Goal: Task Accomplishment & Management: Manage account settings

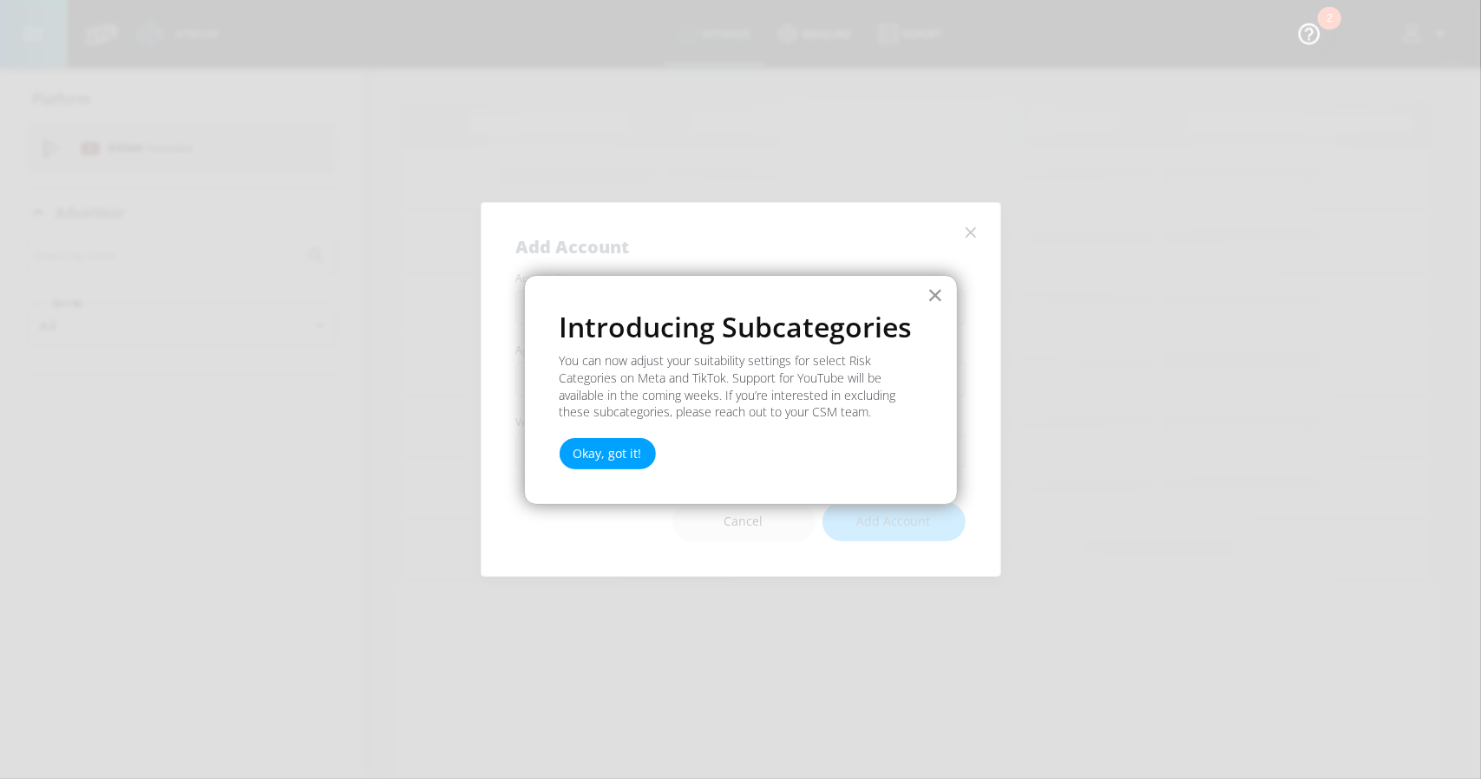
click at [932, 291] on button "×" at bounding box center [935, 295] width 16 height 28
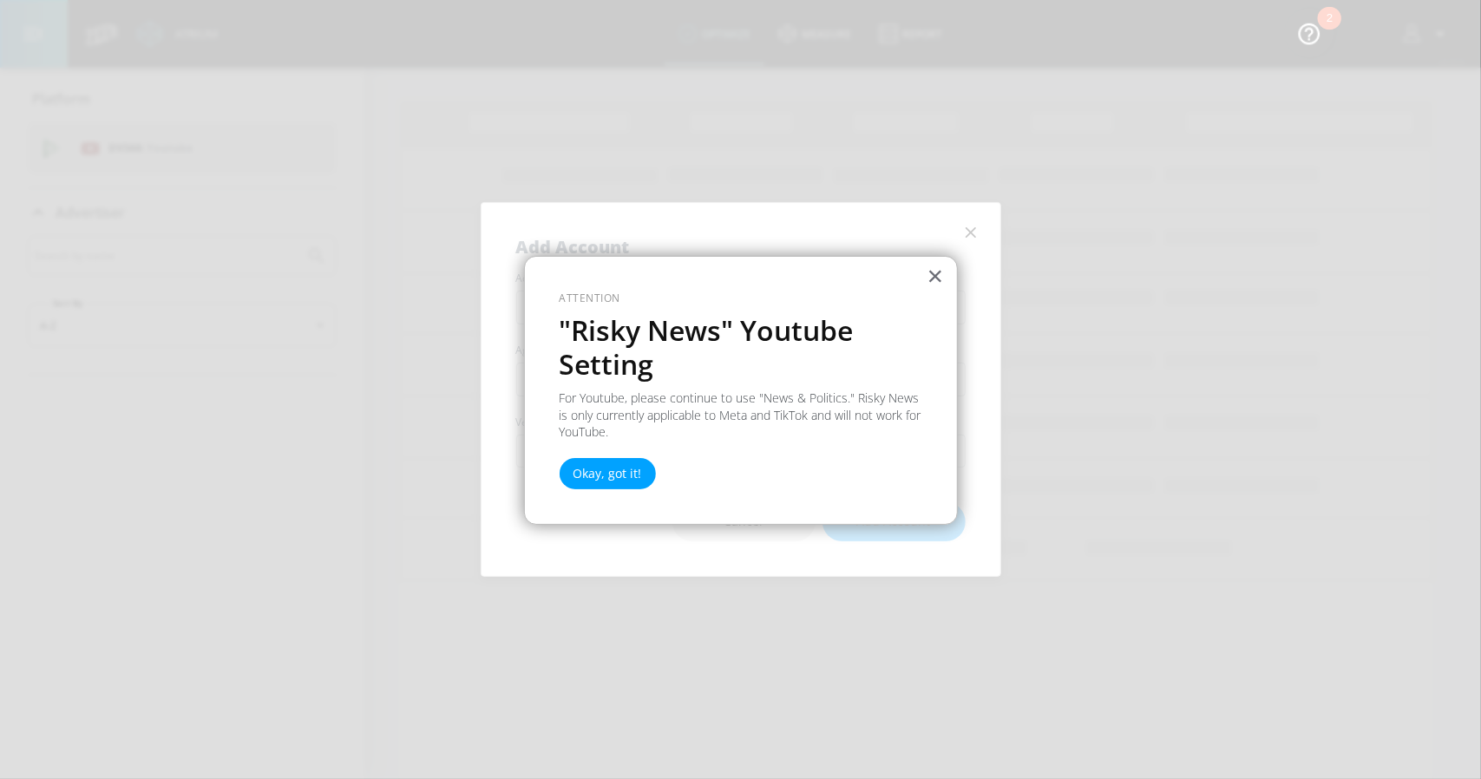
click at [744, 511] on div "× Attention "Risky News" Youtube Setting For Youtube, please continue to use "N…" at bounding box center [741, 390] width 434 height 269
click at [602, 483] on button "Okay, got it!" at bounding box center [607, 473] width 96 height 31
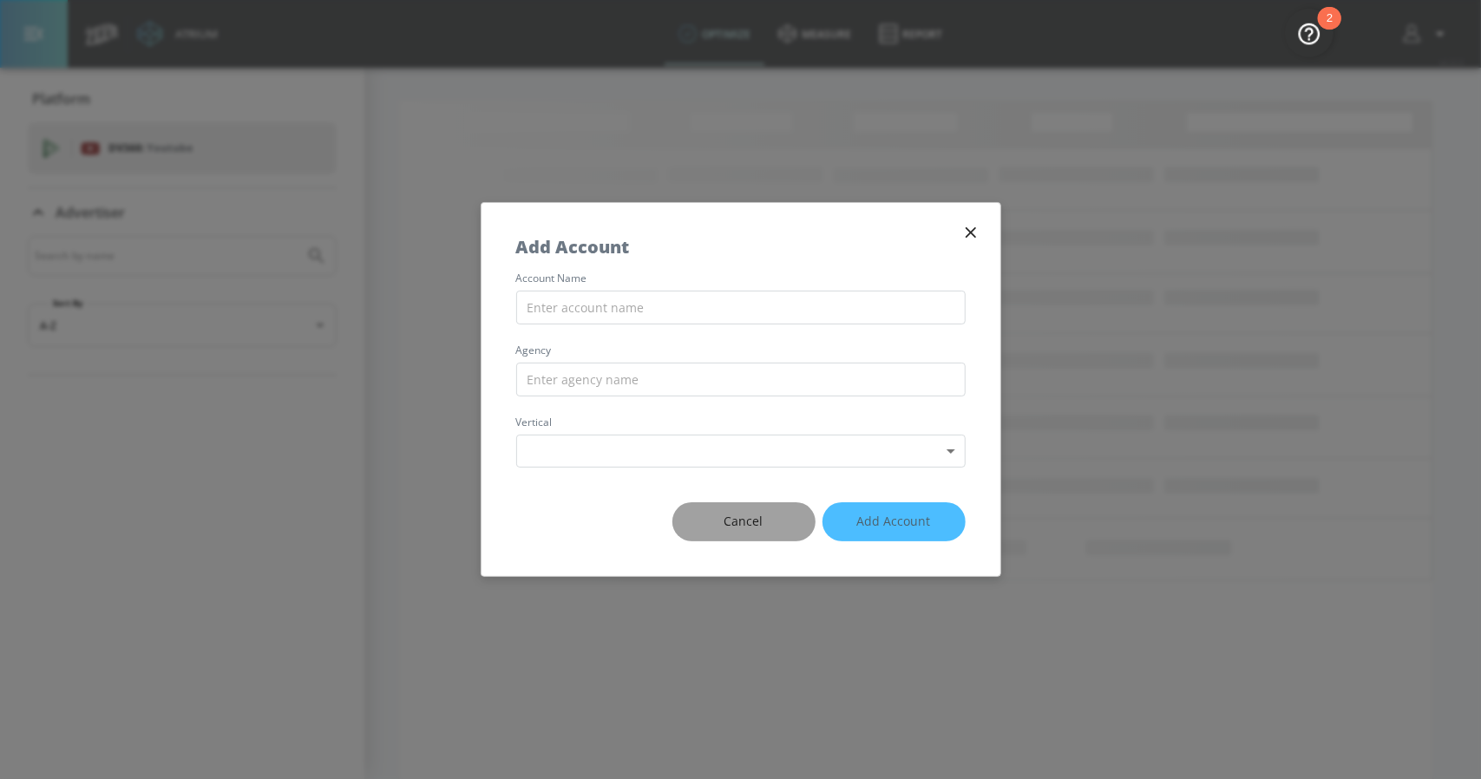
click at [728, 521] on span "Cancel" at bounding box center [744, 522] width 74 height 22
